Goal: Task Accomplishment & Management: Manage account settings

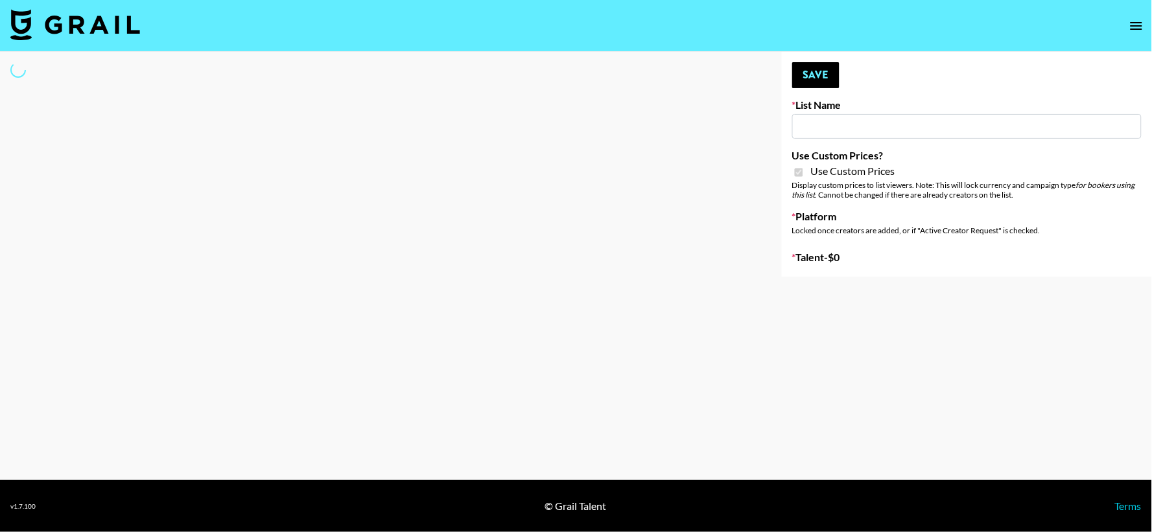
type input "Babbel - 3rd Sept"
checkbox input "true"
select select "Brand"
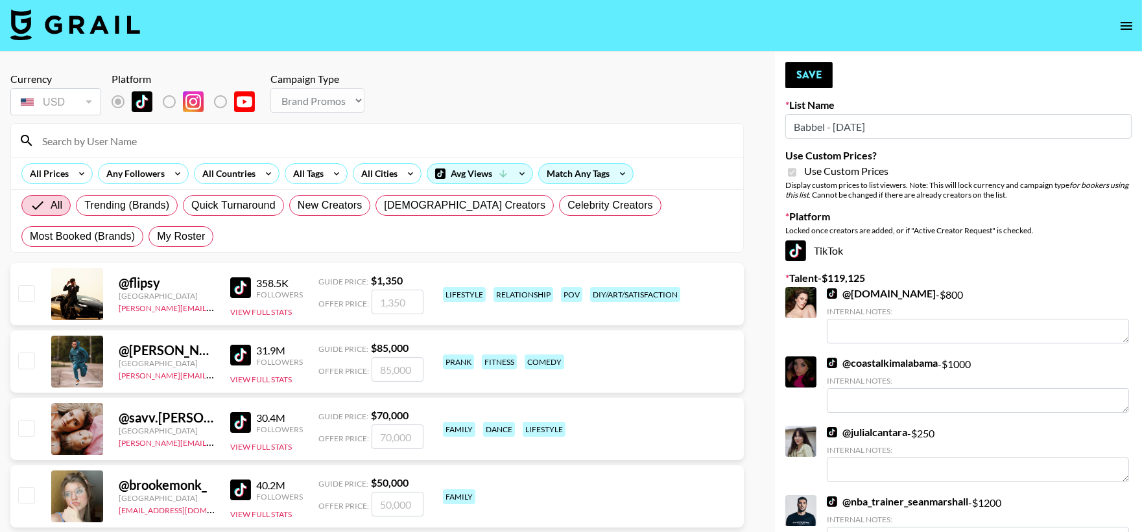
click at [157, 238] on span "My Roster" at bounding box center [181, 237] width 48 height 16
click at [157, 237] on input "My Roster" at bounding box center [157, 237] width 0 height 0
radio input "true"
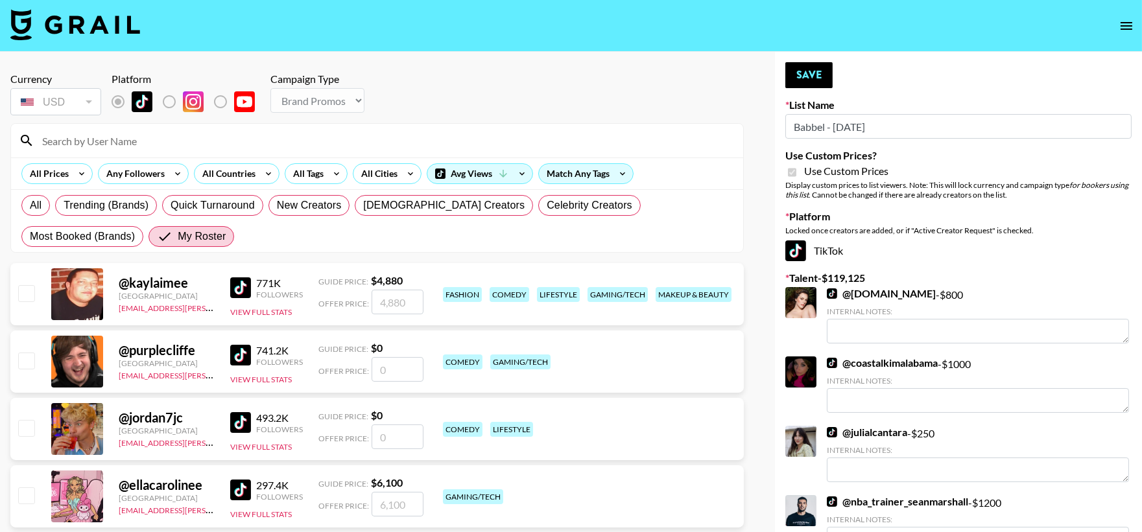
drag, startPoint x: 897, startPoint y: 130, endPoint x: 779, endPoint y: 147, distance: 119.2
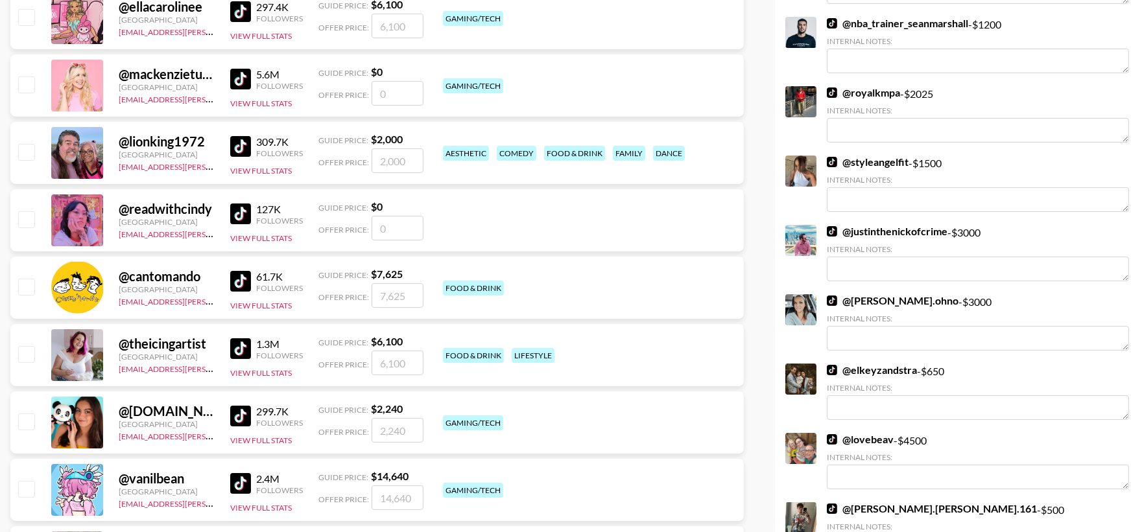
scroll to position [528, 0]
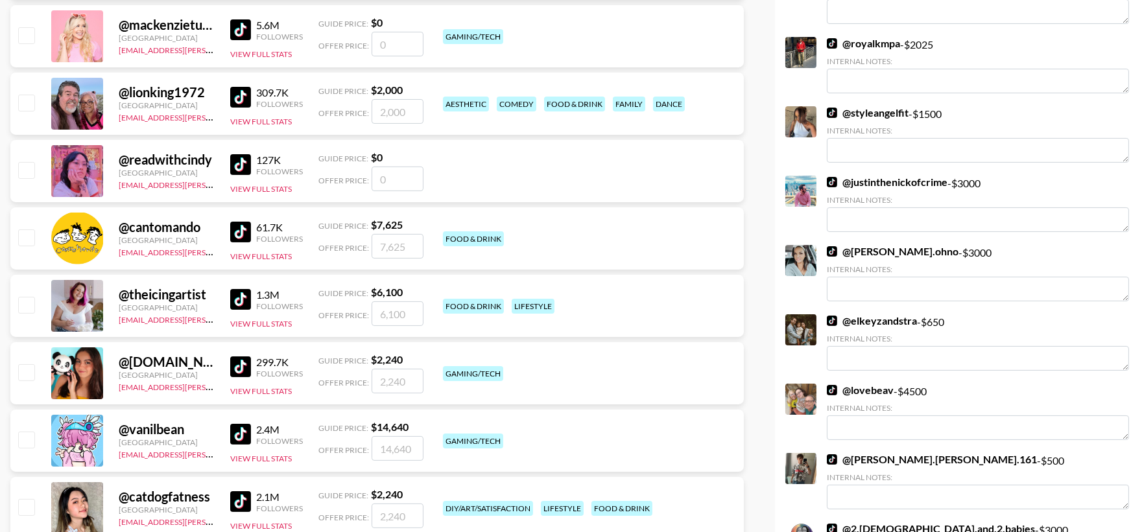
click at [29, 95] on input "checkbox" at bounding box center [26, 103] width 16 height 16
checkbox input "true"
type input "2000"
click at [870, 254] on link "@ olivia.ohno" at bounding box center [893, 251] width 132 height 13
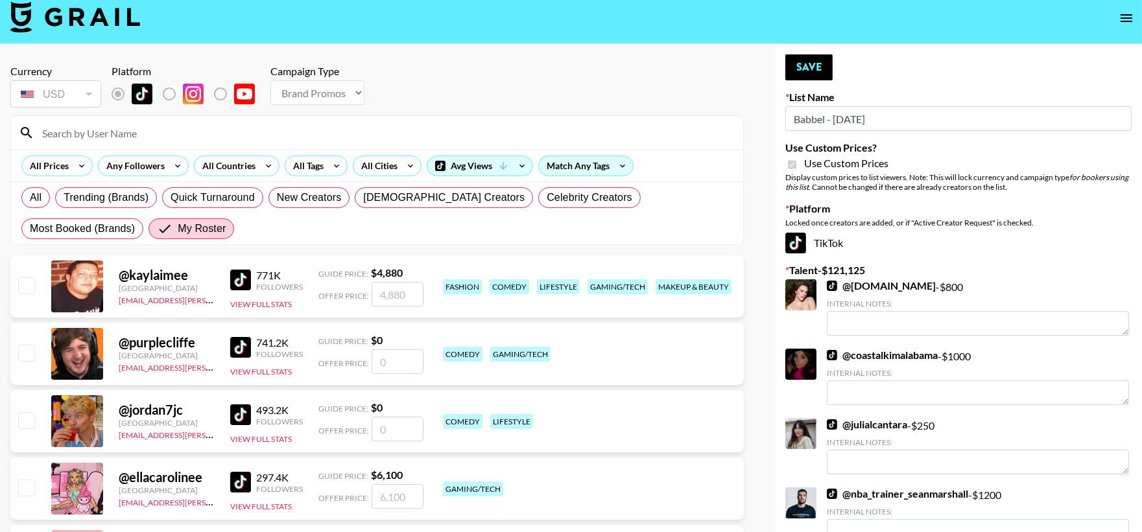
scroll to position [0, 0]
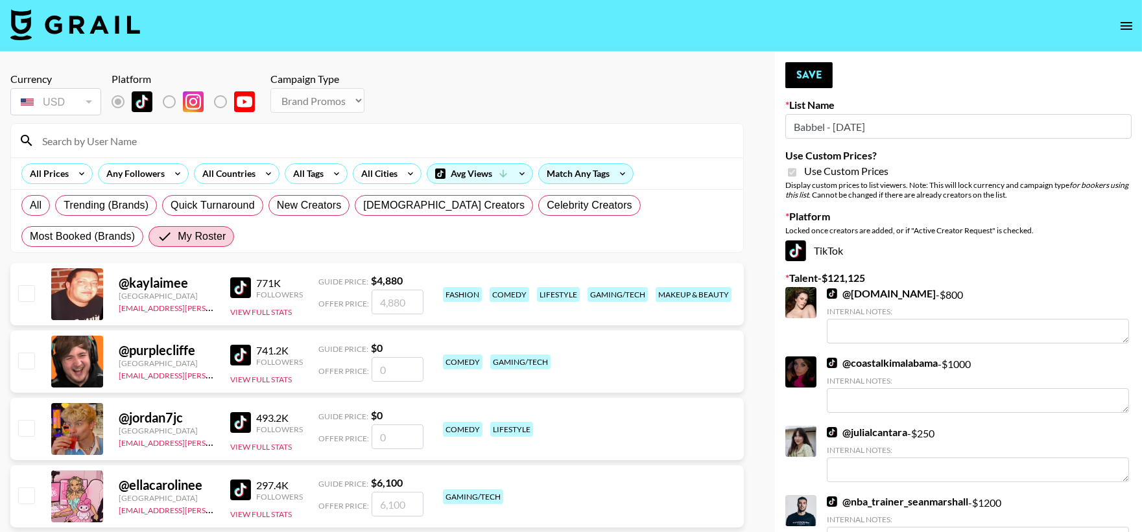
click at [824, 69] on button "Save" at bounding box center [808, 75] width 47 height 26
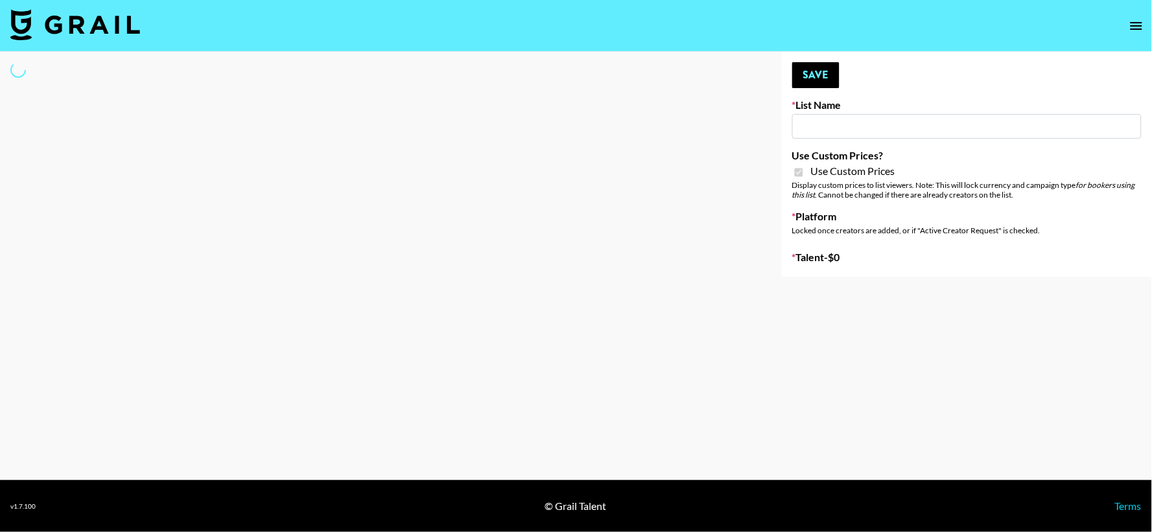
type input "FaceApp - [DATE]"
checkbox input "true"
select select "Brand"
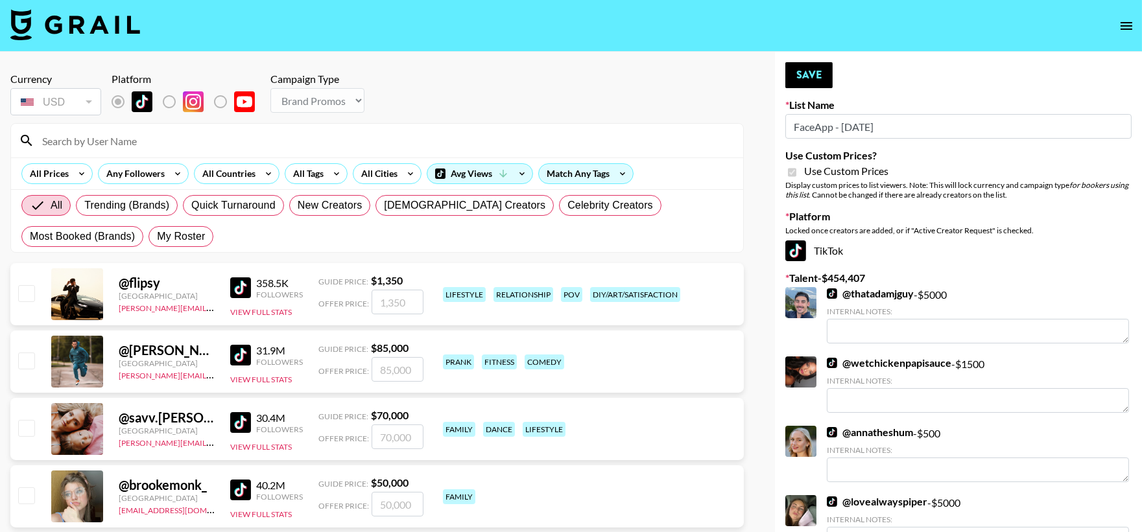
click at [148, 245] on label "My Roster" at bounding box center [180, 236] width 65 height 21
click at [157, 237] on input "My Roster" at bounding box center [157, 237] width 0 height 0
radio input "true"
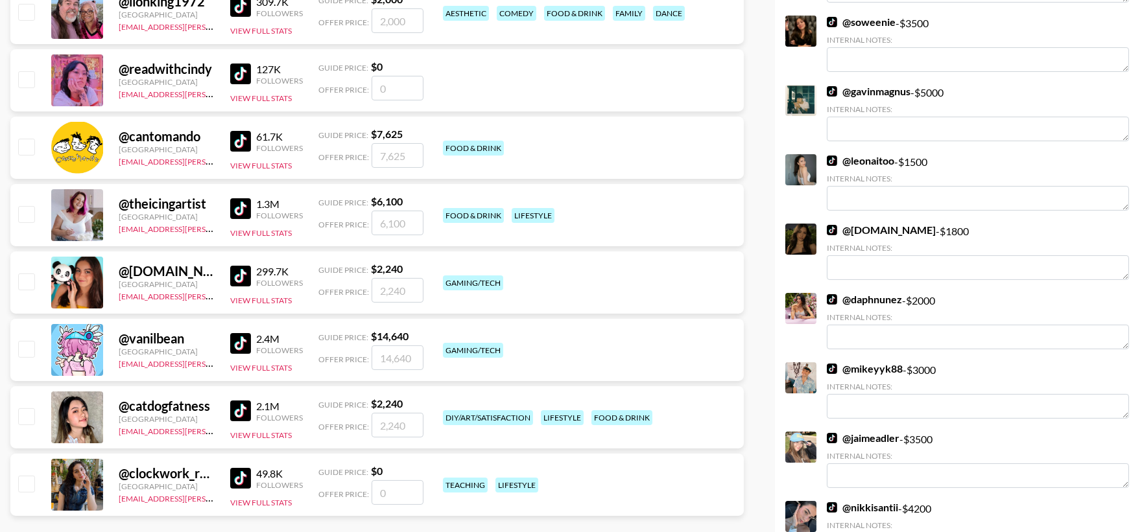
scroll to position [720, 0]
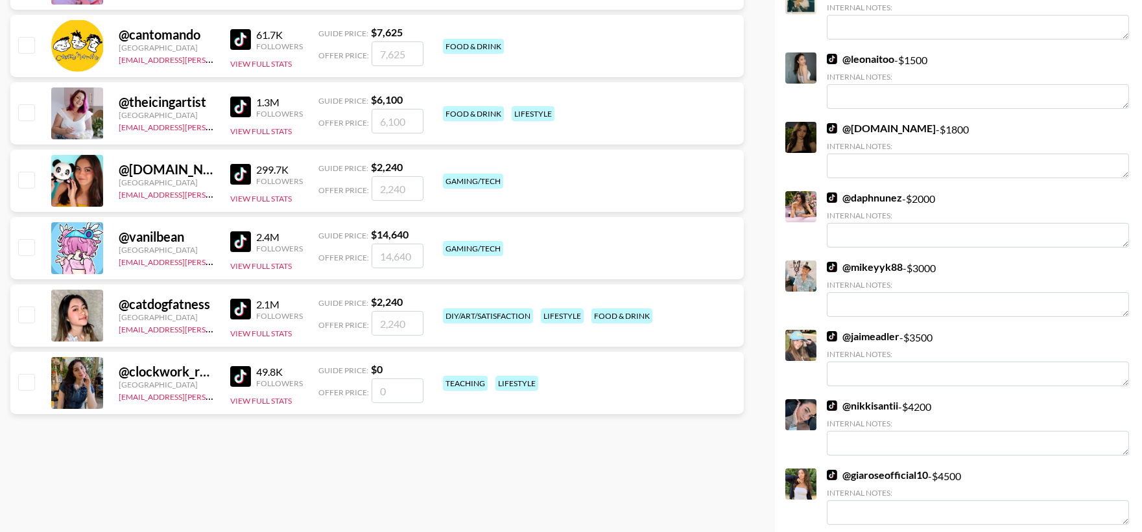
click at [27, 370] on div "@ clockwork_reads Canada [EMAIL_ADDRESS][PERSON_NAME][DOMAIN_NAME] 49.8K Follow…" at bounding box center [376, 383] width 733 height 62
click at [30, 378] on input "checkbox" at bounding box center [26, 382] width 16 height 16
click at [30, 375] on input "checkbox" at bounding box center [26, 382] width 16 height 16
click at [30, 379] on input "checkbox" at bounding box center [26, 382] width 16 height 16
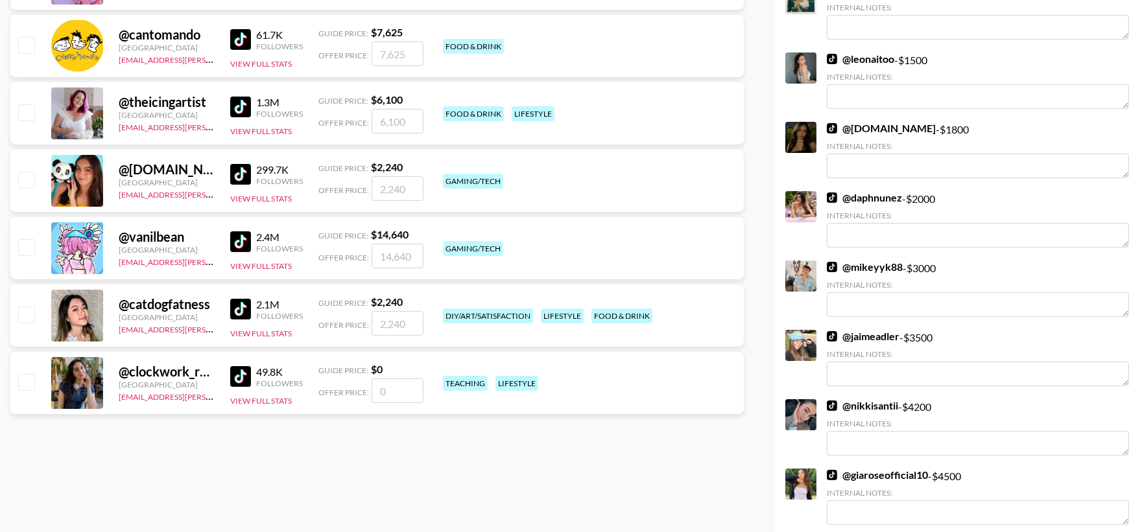
click at [29, 379] on input "checkbox" at bounding box center [26, 382] width 16 height 16
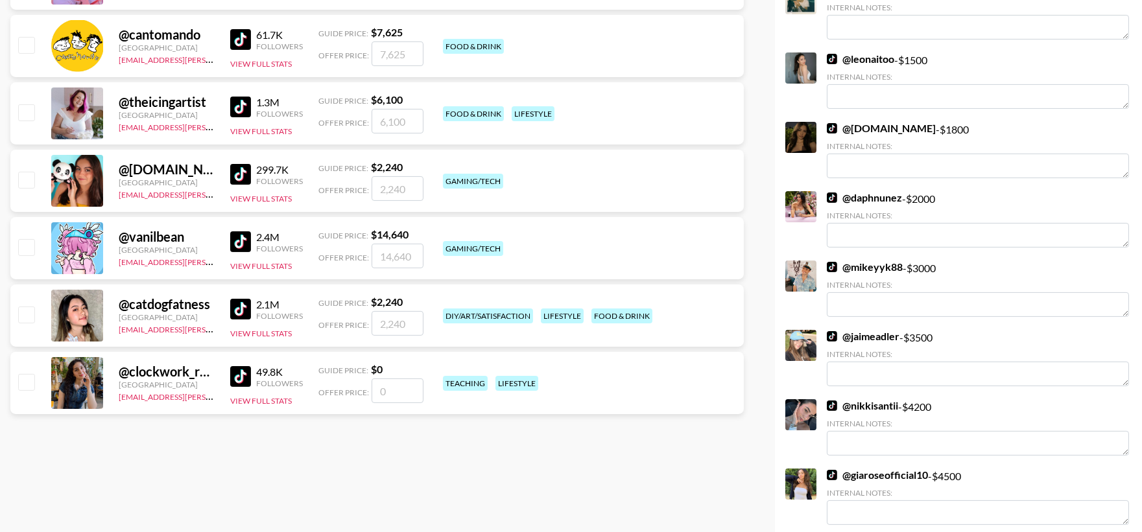
click at [29, 379] on input "checkbox" at bounding box center [26, 382] width 16 height 16
checkbox input "false"
